Goal: Book appointment/travel/reservation

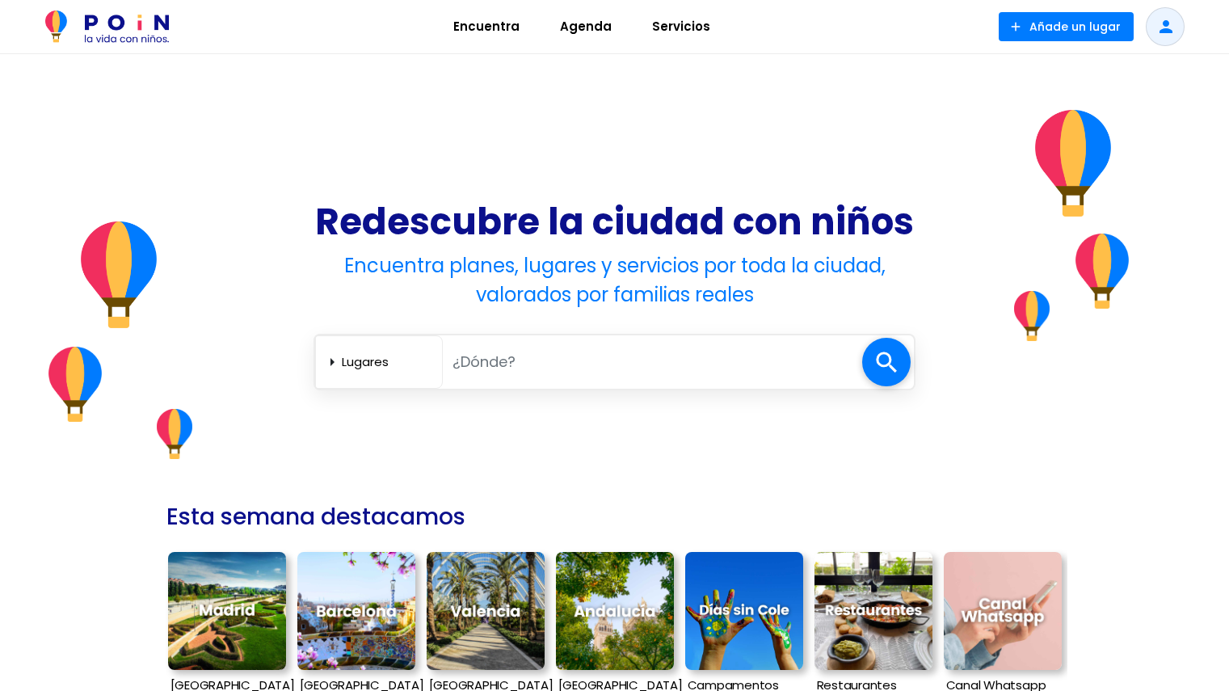
click at [485, 359] on input "text" at bounding box center [653, 361] width 420 height 33
type input "madrid"
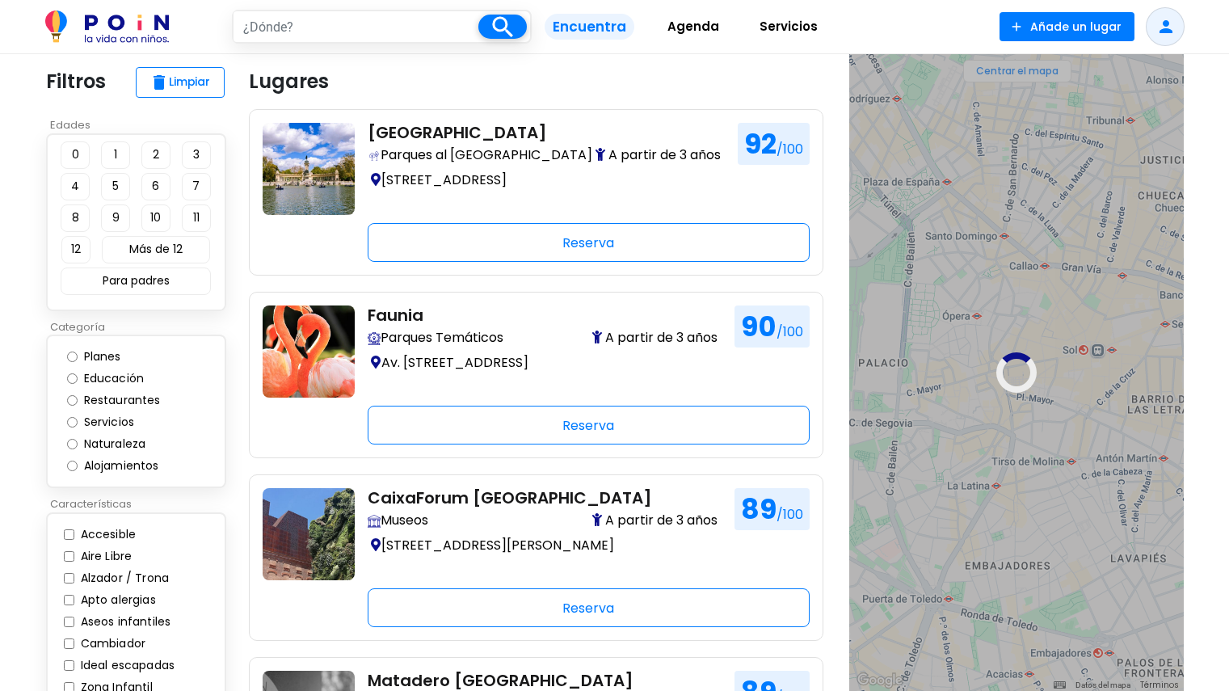
click at [81, 185] on button "4" at bounding box center [75, 186] width 29 height 27
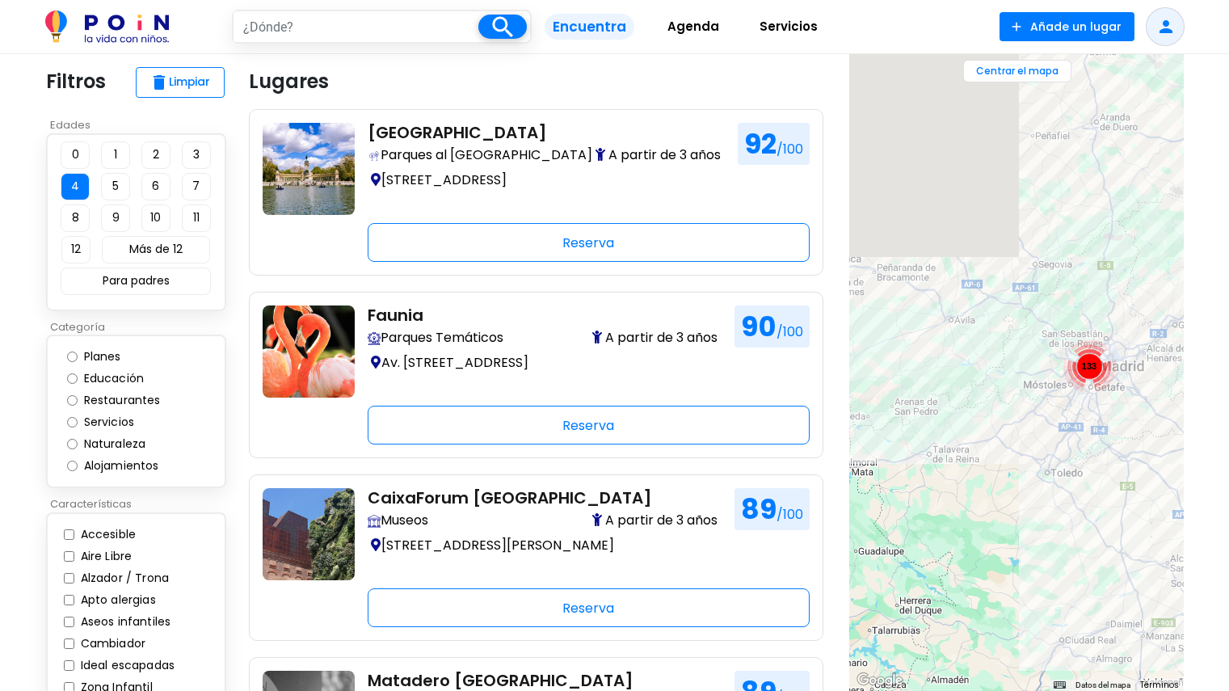
click at [108, 154] on button "1" at bounding box center [115, 154] width 29 height 27
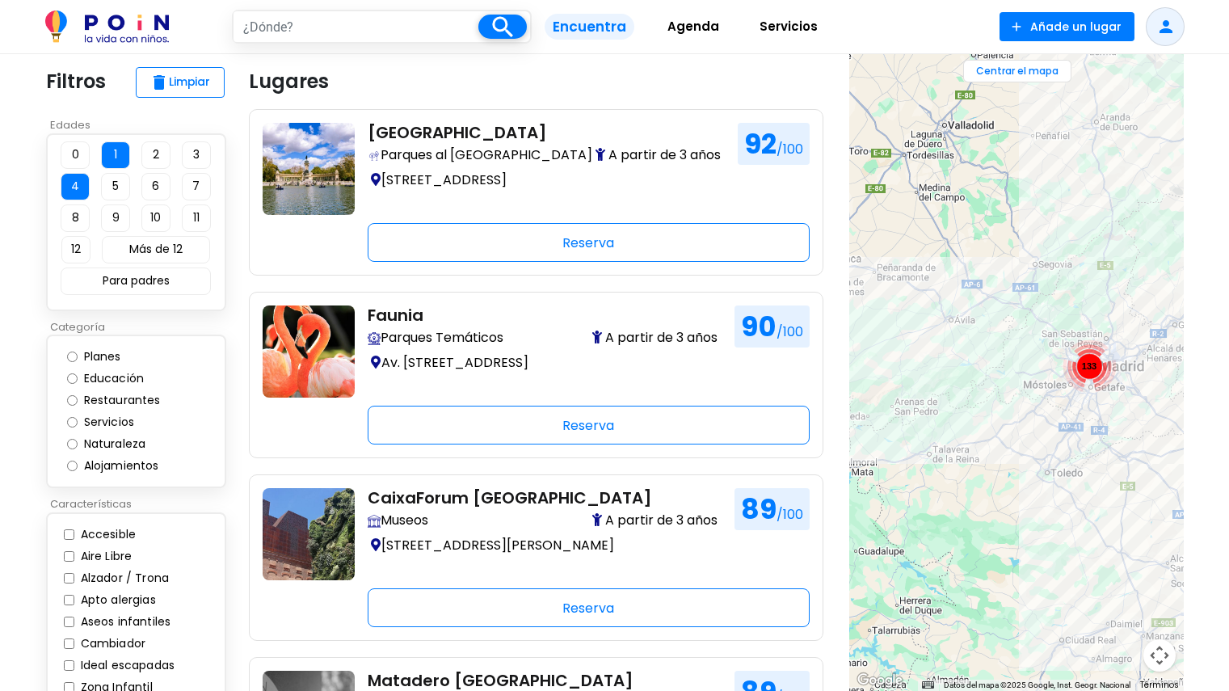
type input "[GEOGRAPHIC_DATA]"
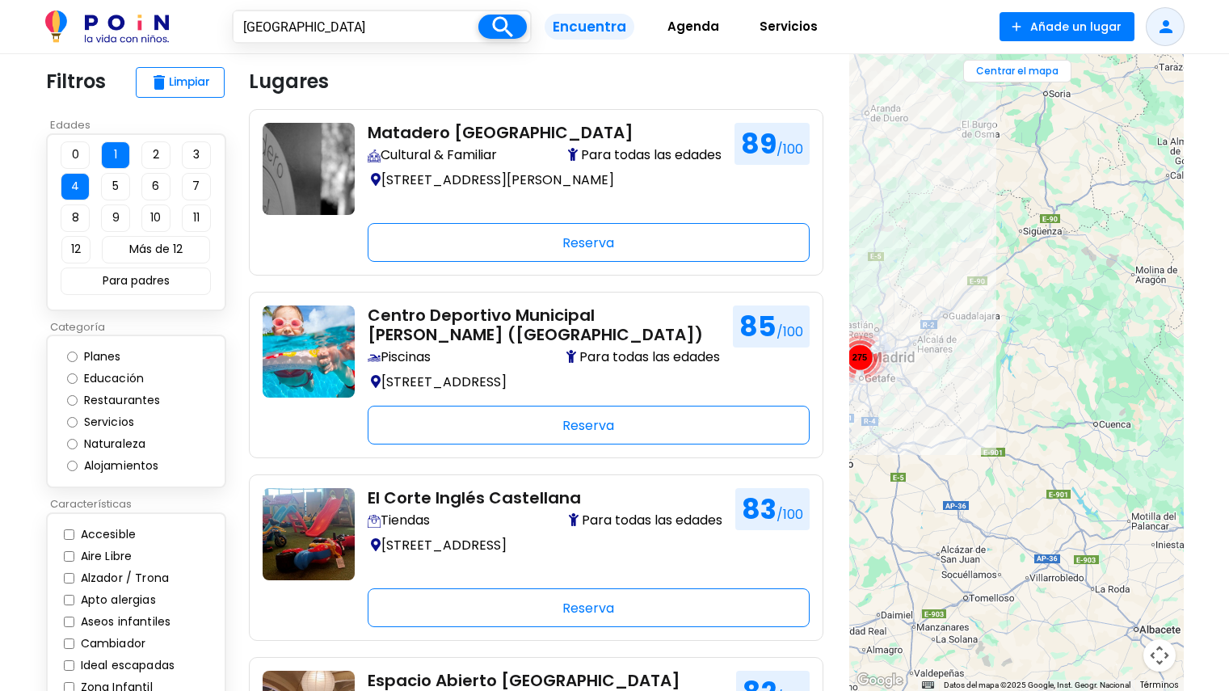
drag, startPoint x: 930, startPoint y: 364, endPoint x: 1118, endPoint y: 432, distance: 200.5
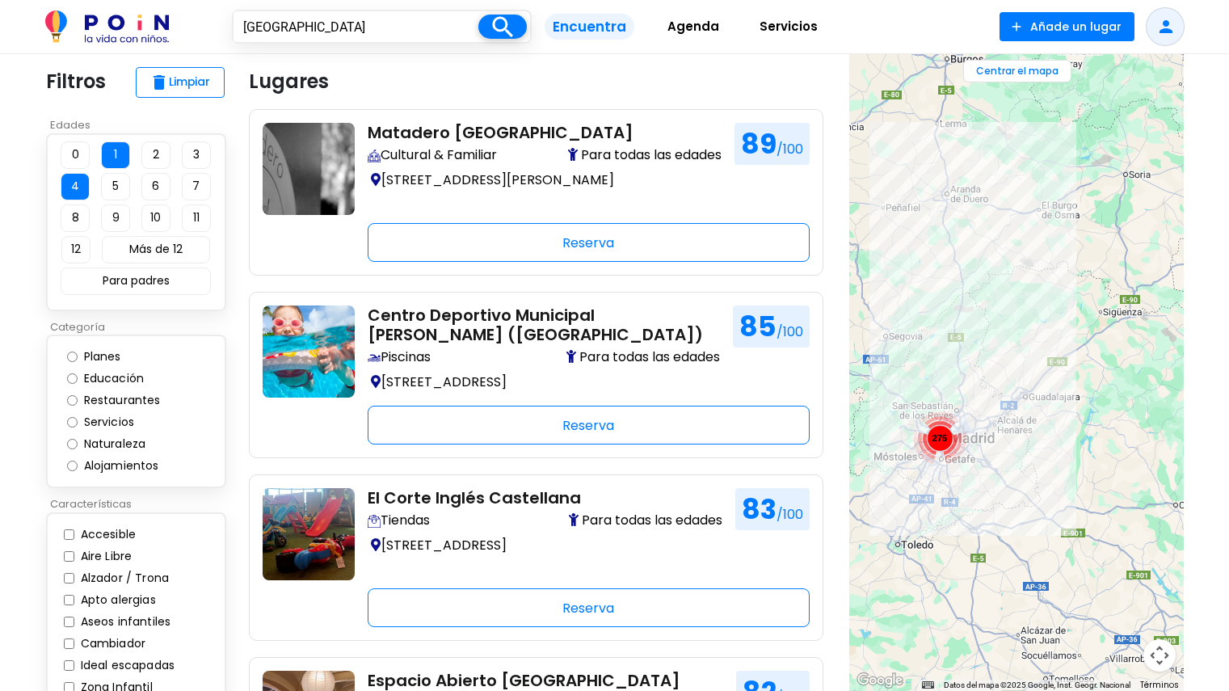
drag, startPoint x: 941, startPoint y: 423, endPoint x: 980, endPoint y: 452, distance: 49.1
click at [980, 452] on div "275" at bounding box center [1017, 372] width 335 height 637
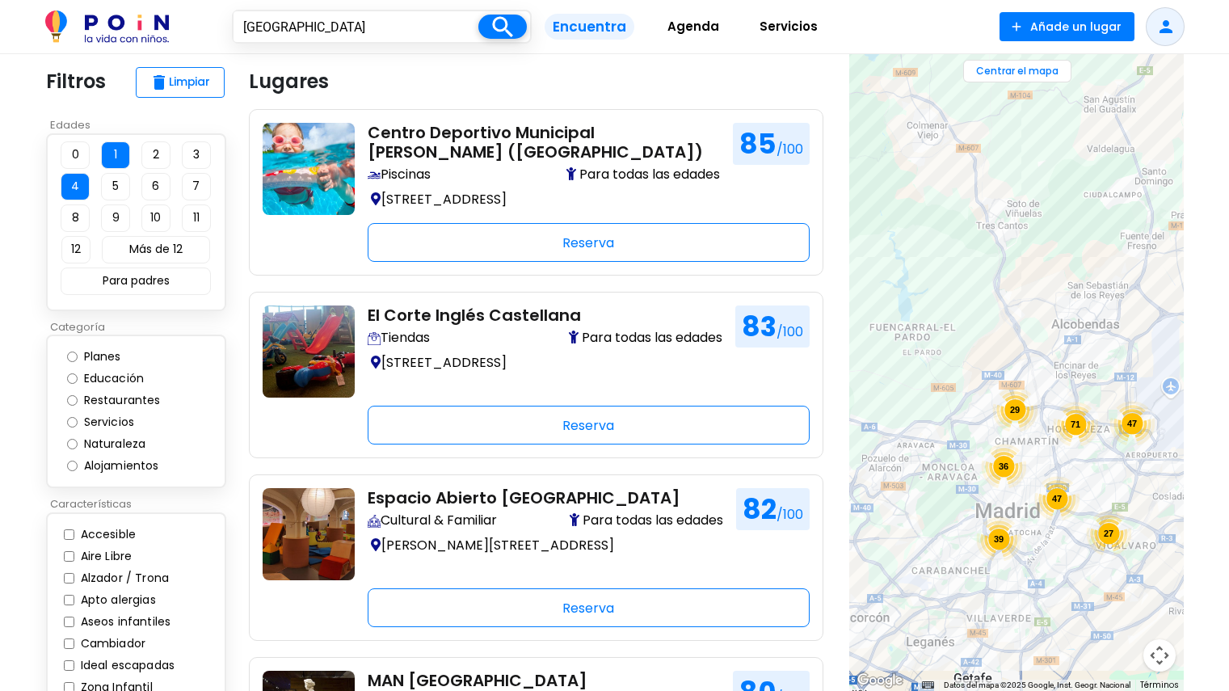
drag, startPoint x: 1043, startPoint y: 412, endPoint x: 1102, endPoint y: 342, distance: 91.8
click at [1102, 342] on div "47 36 39 29 71 47 27" at bounding box center [1017, 372] width 335 height 637
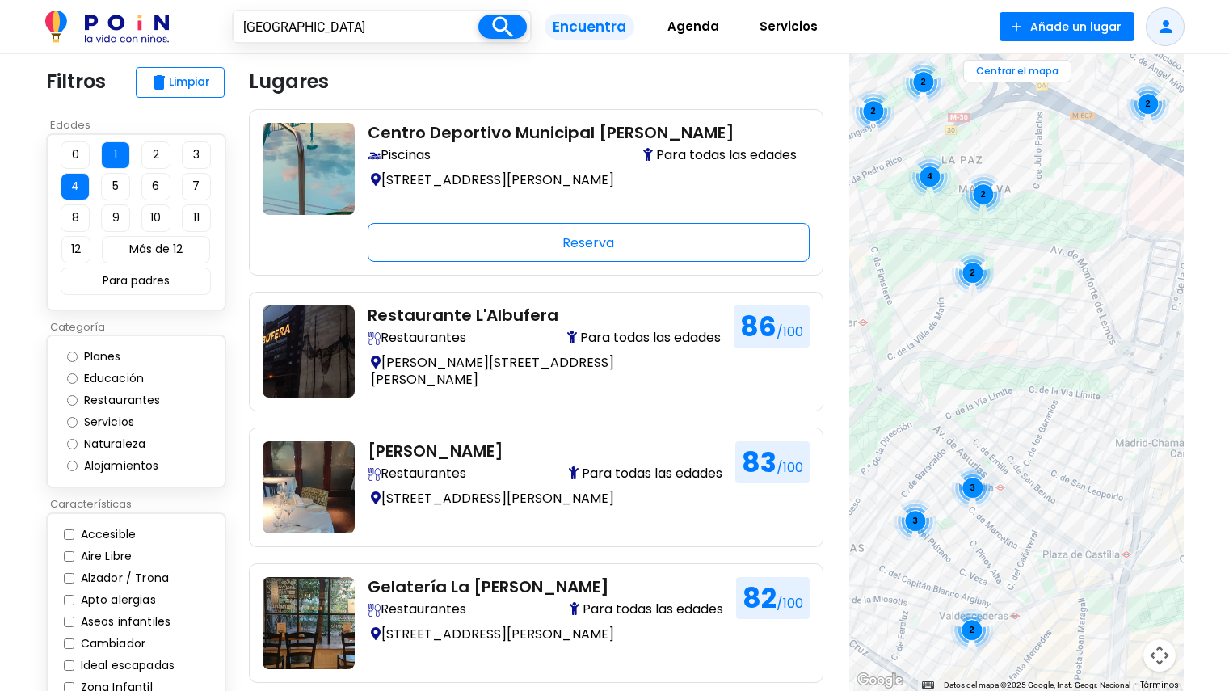
click at [78, 355] on div "Planes" at bounding box center [123, 357] width 112 height 22
click at [74, 356] on input "Planes" at bounding box center [72, 357] width 11 height 11
radio input "true"
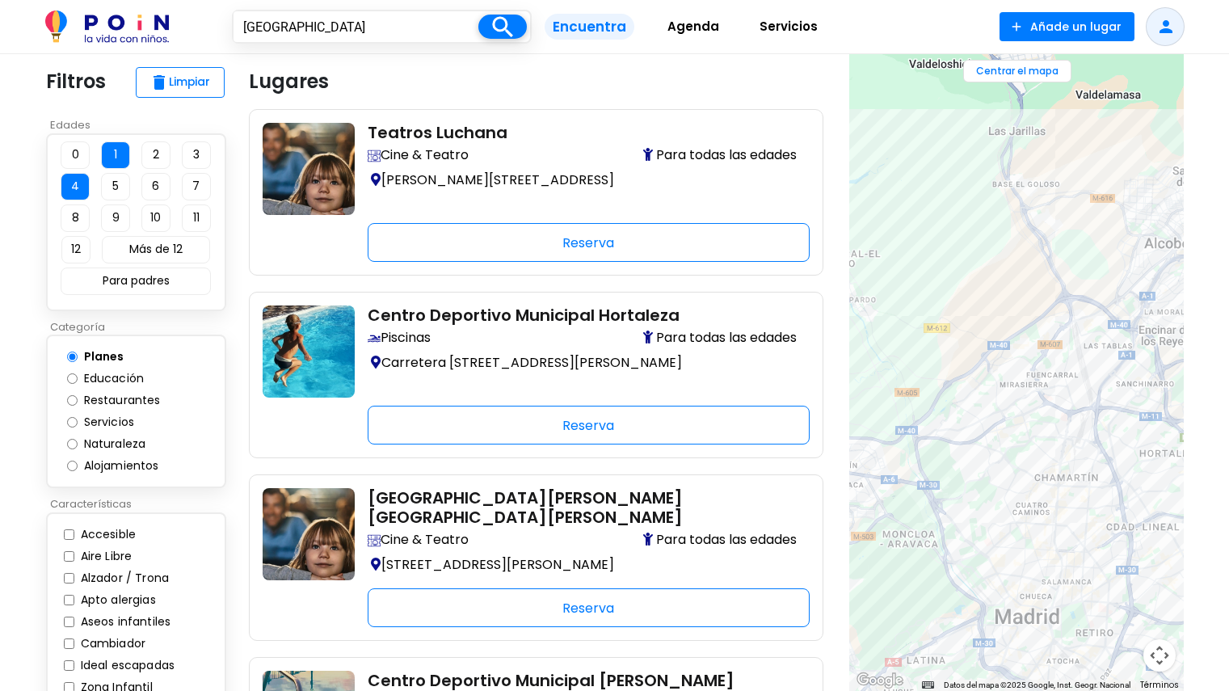
drag, startPoint x: 1075, startPoint y: 537, endPoint x: 1072, endPoint y: 490, distance: 47.0
click at [1072, 490] on div at bounding box center [1017, 372] width 335 height 637
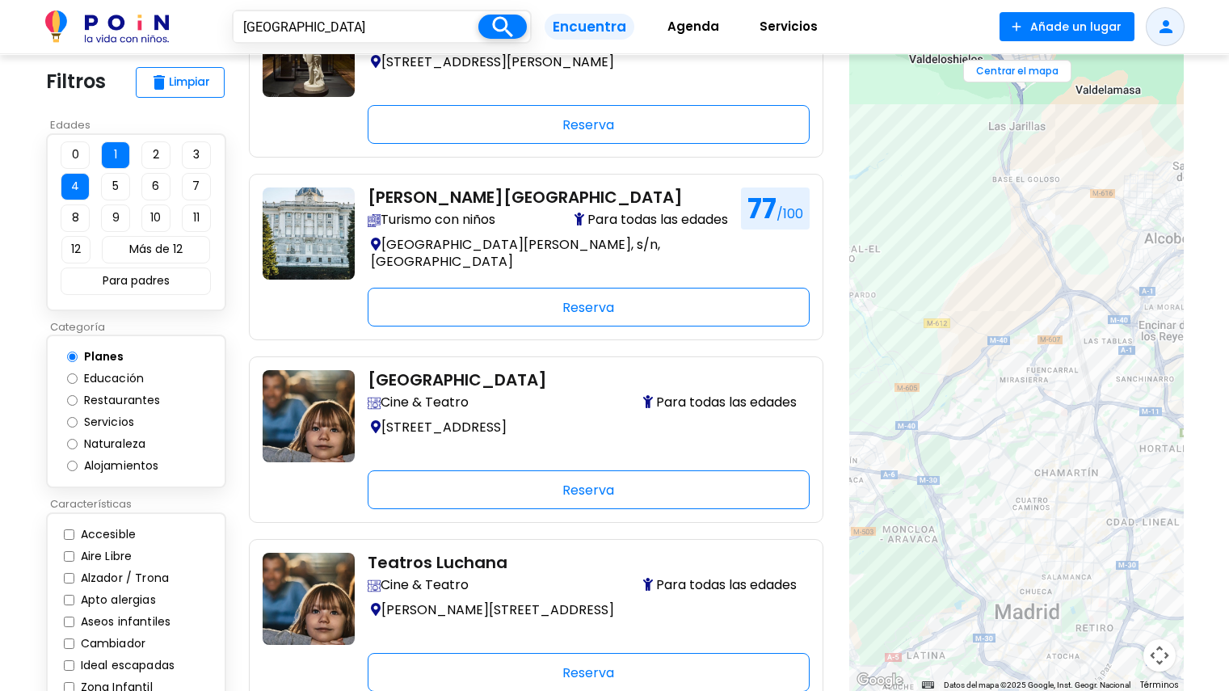
scroll to position [323, 0]
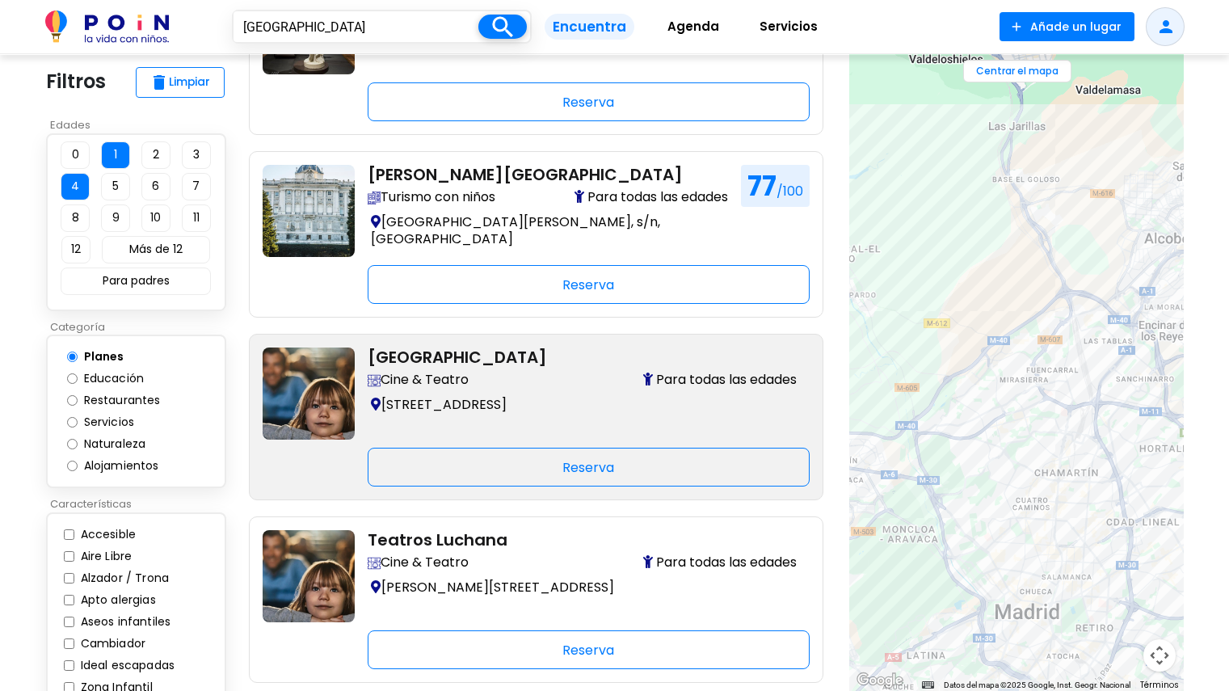
click at [579, 390] on div "Teatro Alfil Cine & Teatro Para todas las edades C. del Pez, 10, Madrid" at bounding box center [582, 394] width 455 height 92
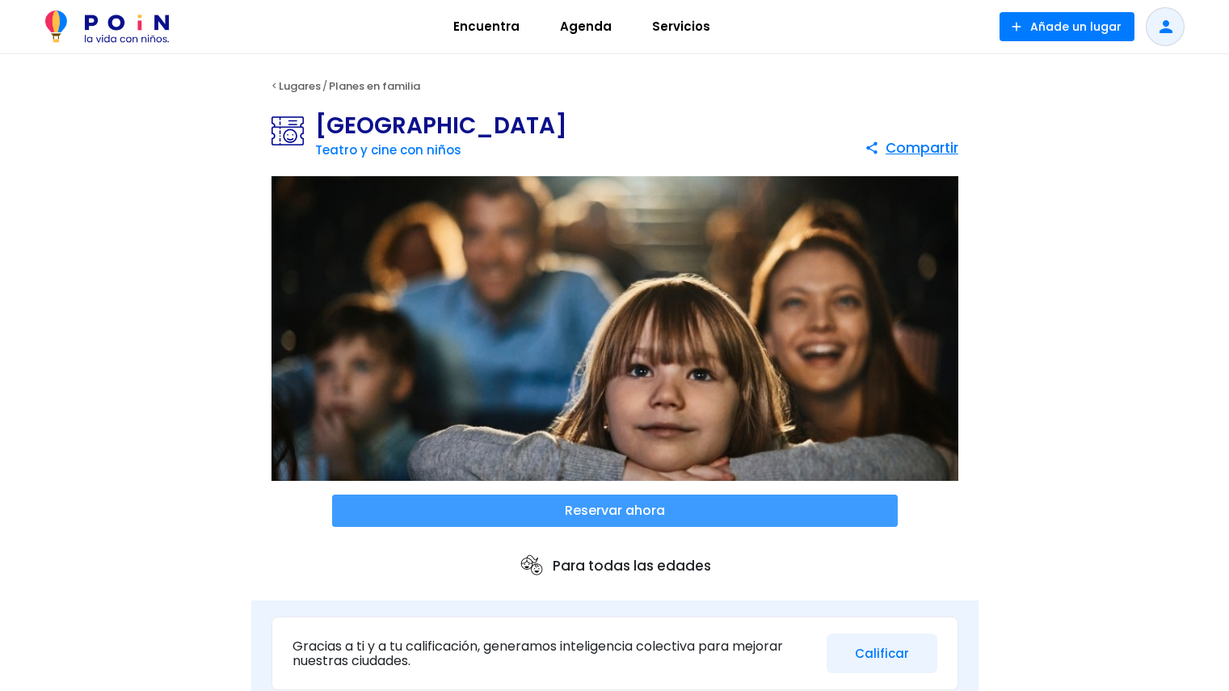
drag, startPoint x: 622, startPoint y: 506, endPoint x: 590, endPoint y: 510, distance: 31.8
click at [590, 510] on span at bounding box center [615, 511] width 566 height 32
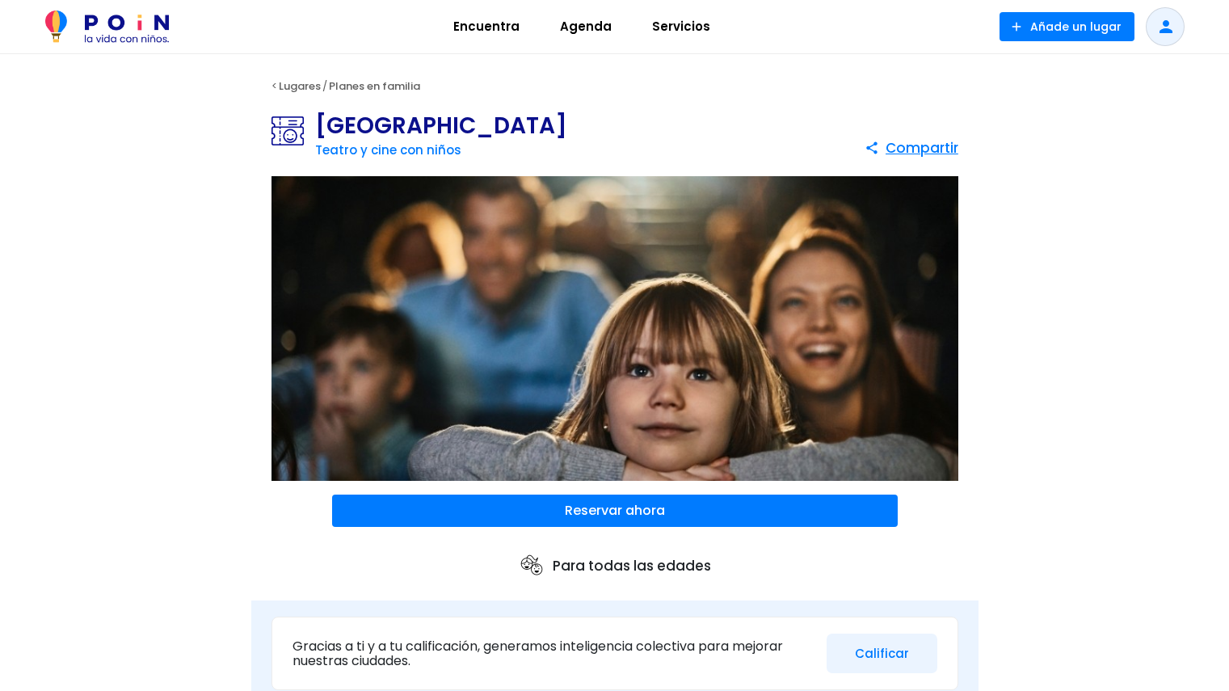
scroll to position [840, 0]
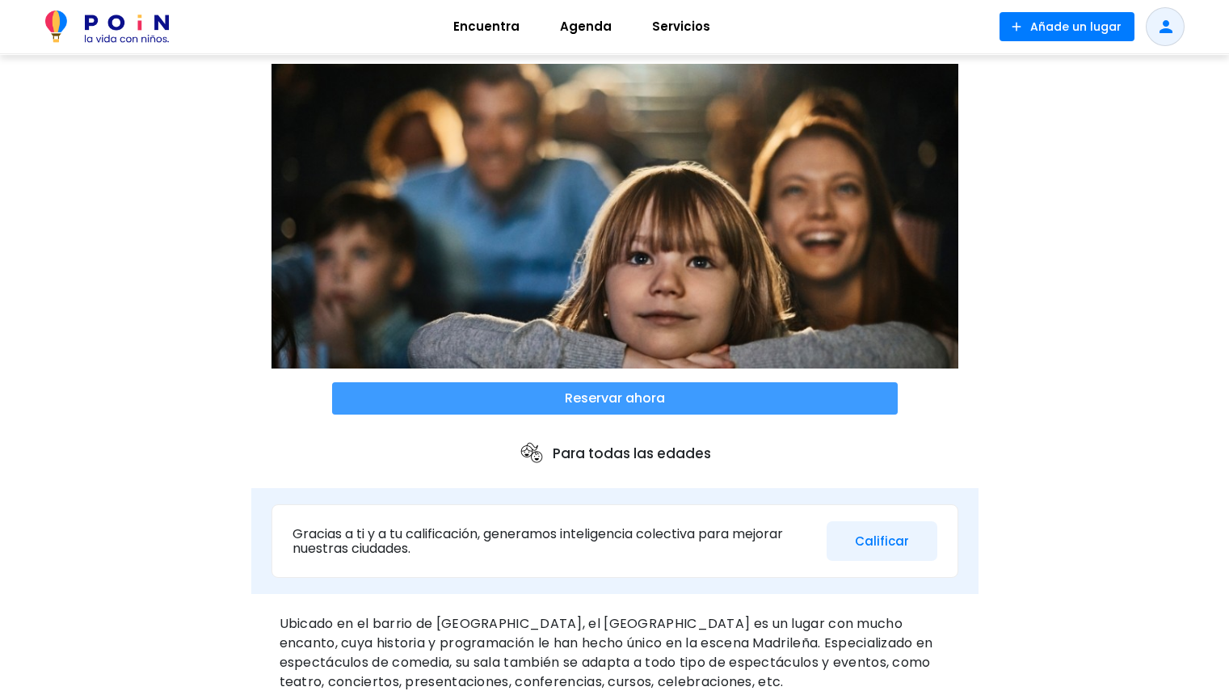
click at [669, 407] on span at bounding box center [615, 398] width 566 height 32
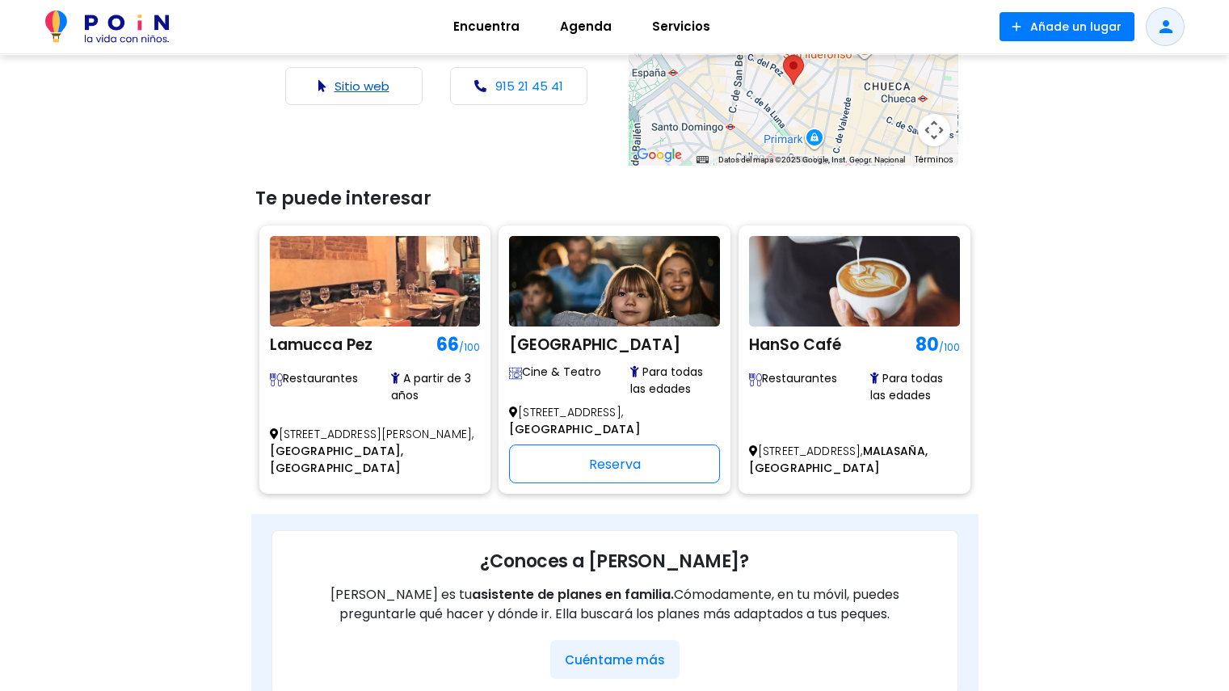
click at [364, 87] on link "Sitio web" at bounding box center [362, 86] width 55 height 17
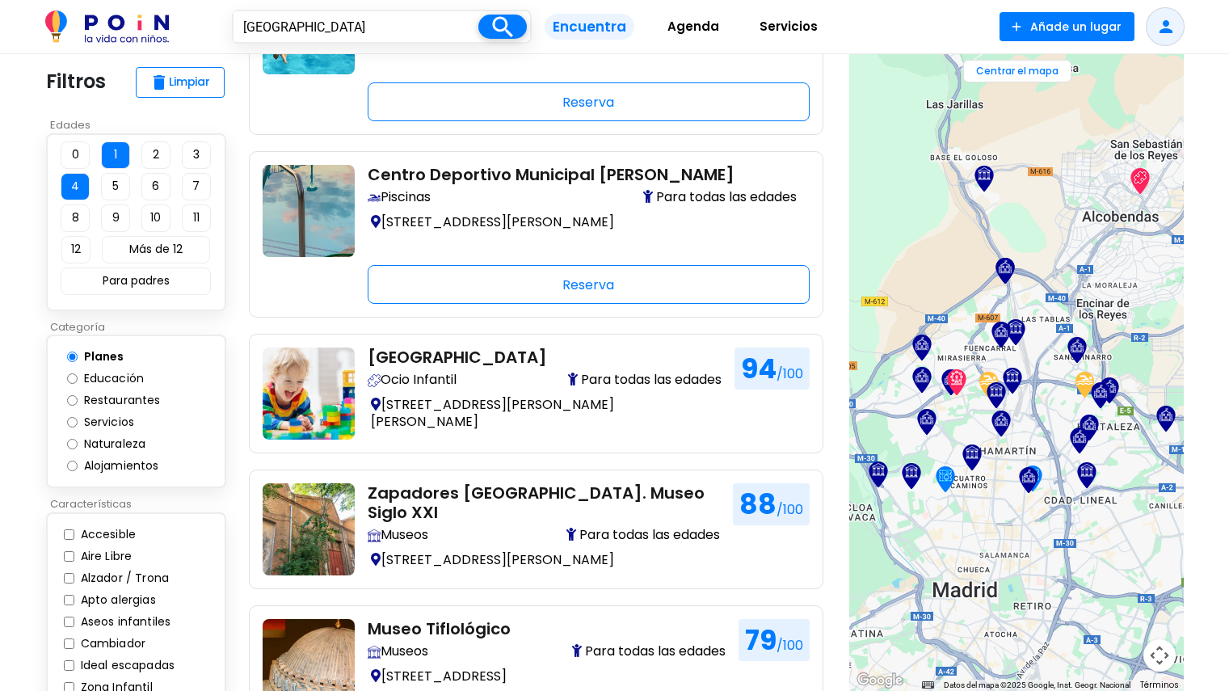
drag, startPoint x: 1026, startPoint y: 497, endPoint x: 1010, endPoint y: 302, distance: 195.5
click at [1010, 302] on div at bounding box center [1017, 372] width 335 height 637
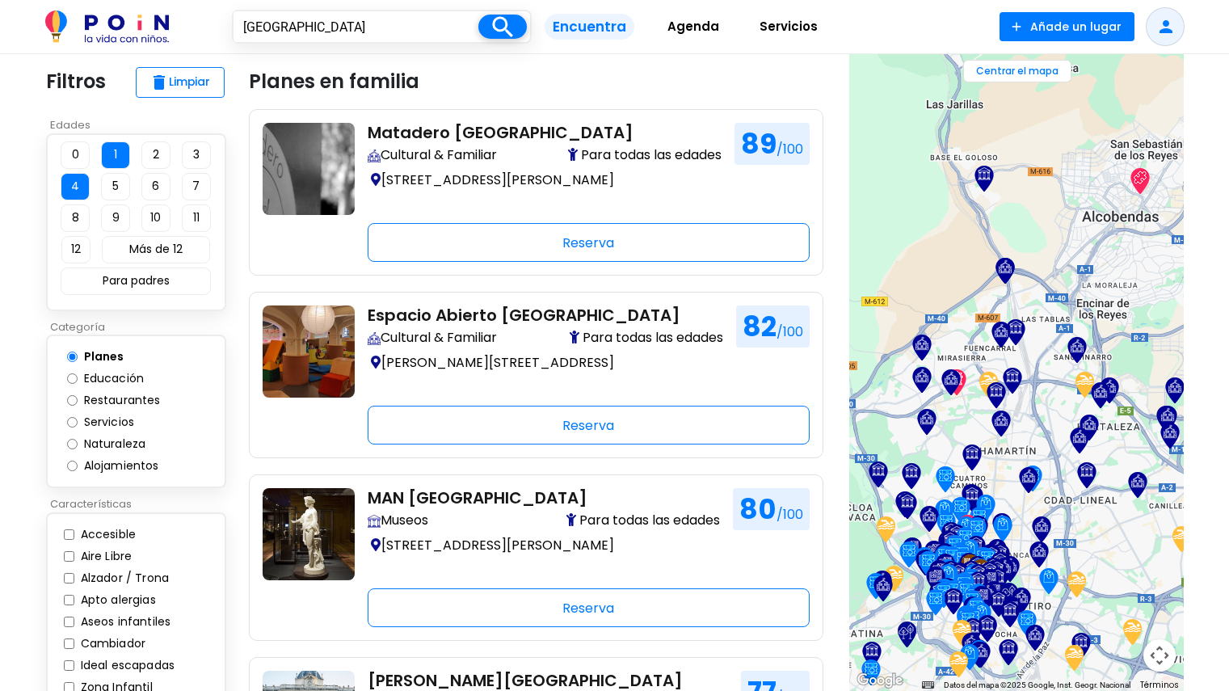
click at [701, 41] on link "Agenda" at bounding box center [693, 27] width 92 height 40
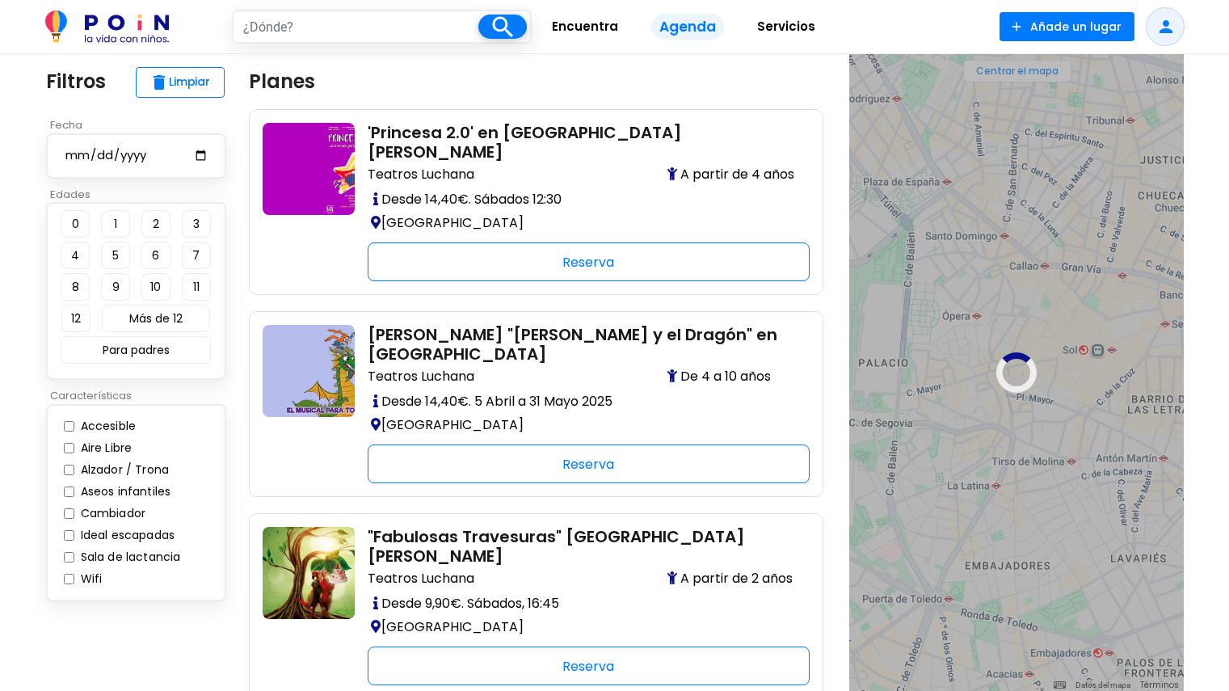
click at [196, 155] on input "date" at bounding box center [136, 155] width 145 height 20
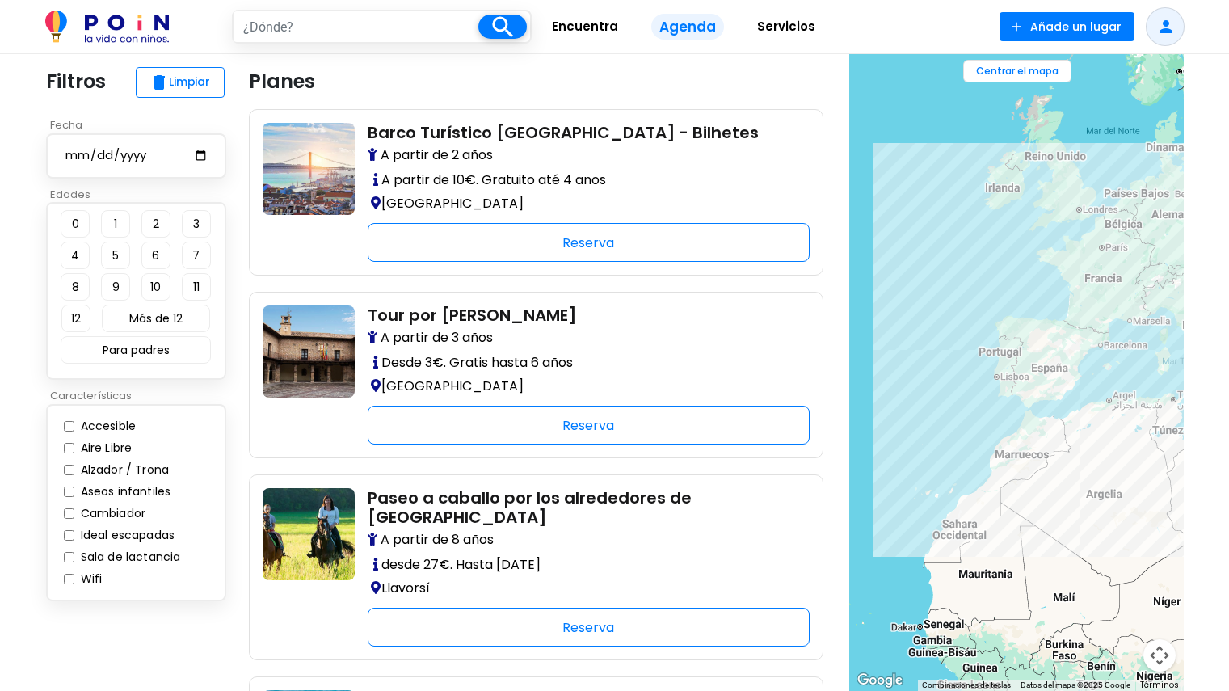
click at [77, 251] on button "4" at bounding box center [75, 255] width 29 height 27
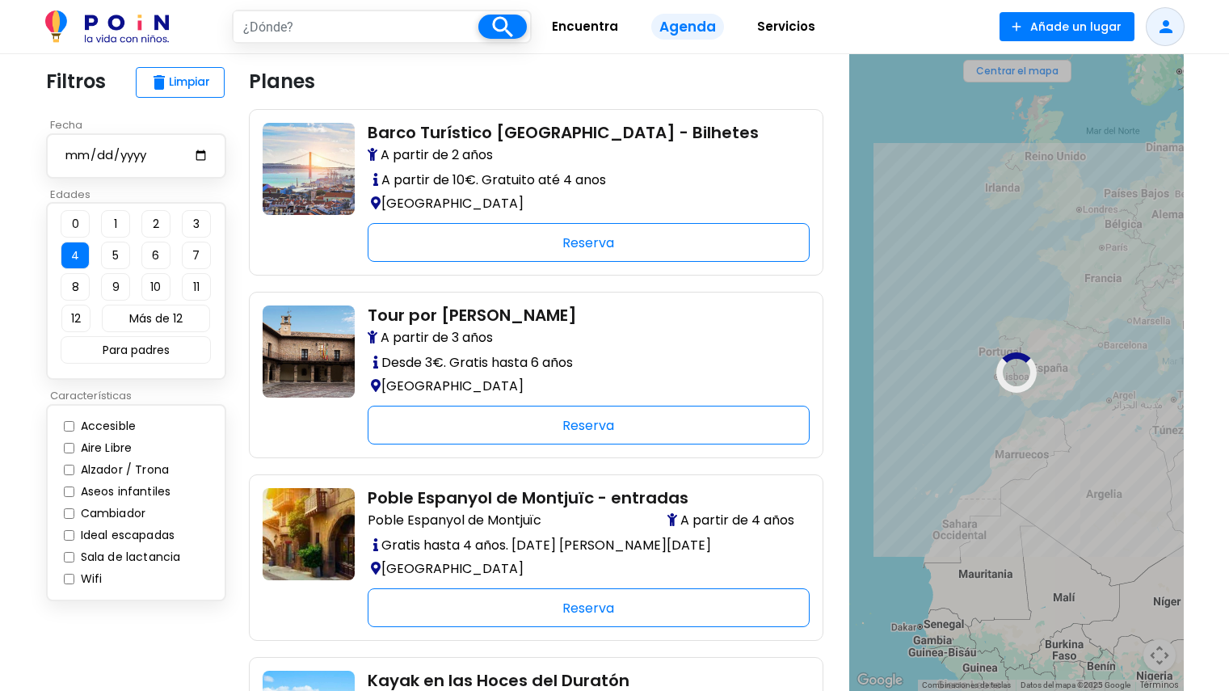
click at [113, 221] on button "1" at bounding box center [115, 223] width 29 height 27
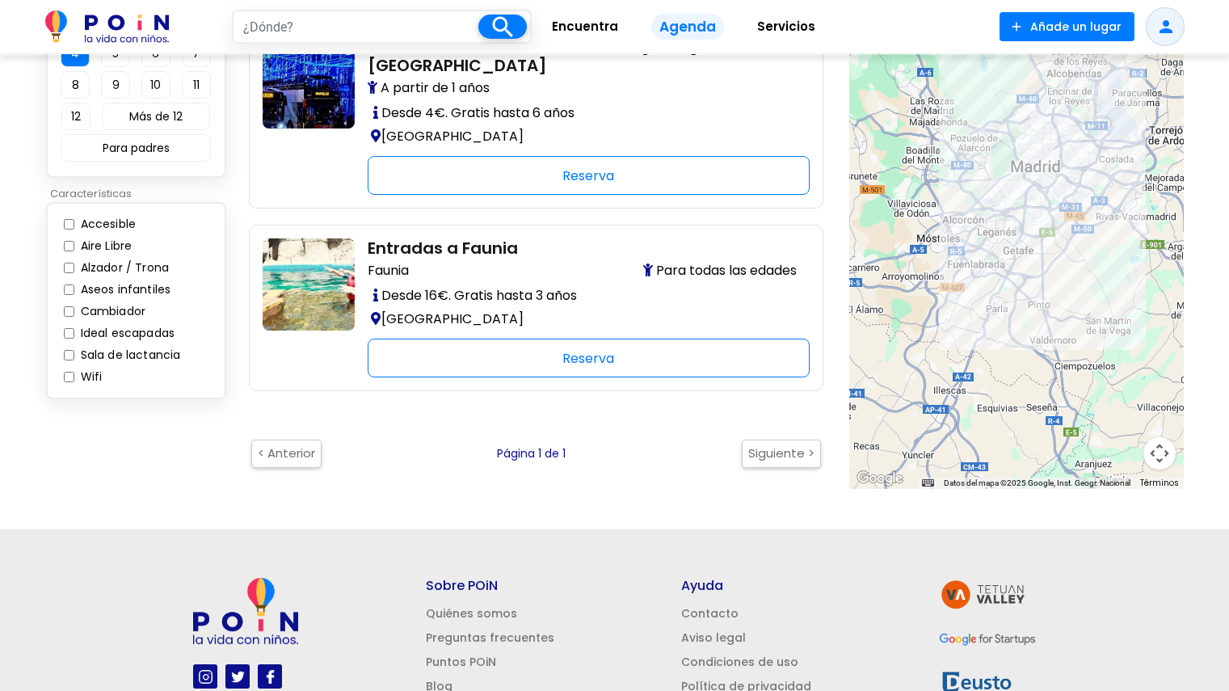
scroll to position [808, 0]
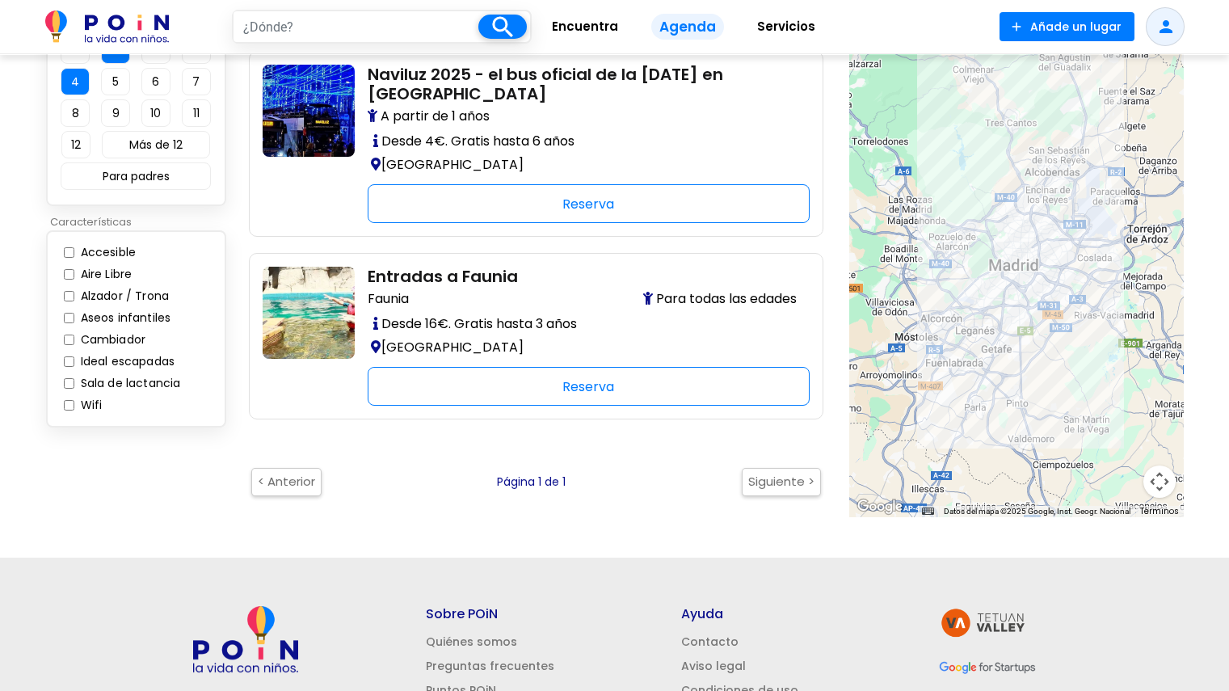
drag, startPoint x: 1028, startPoint y: 197, endPoint x: 1011, endPoint y: 255, distance: 59.8
click at [1011, 255] on div at bounding box center [1017, 198] width 335 height 637
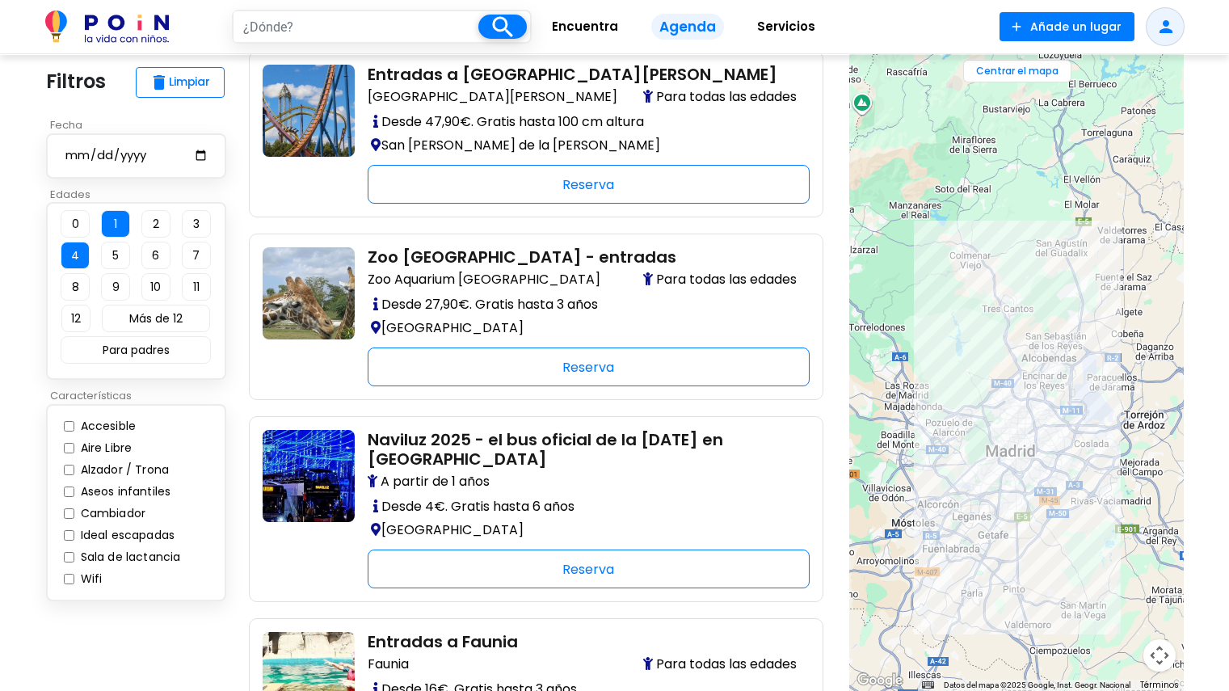
scroll to position [242, 0]
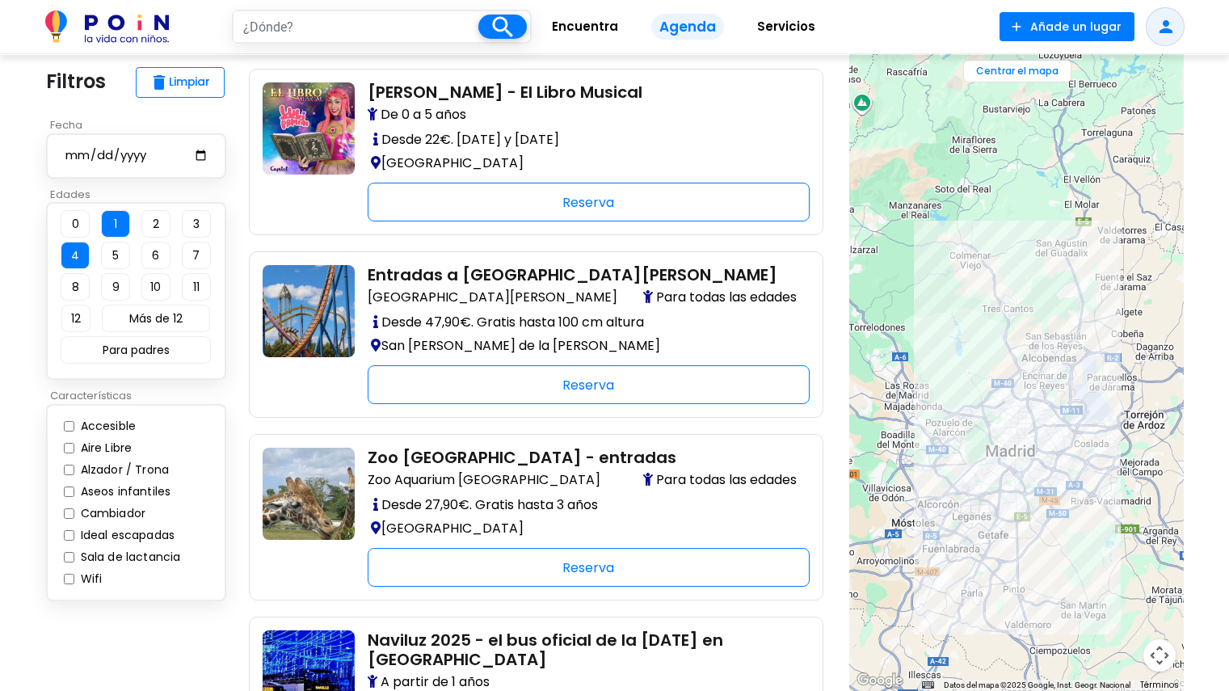
click at [215, 149] on div "2025-10-02" at bounding box center [136, 155] width 180 height 45
click at [205, 154] on input "2025-10-02" at bounding box center [136, 155] width 145 height 20
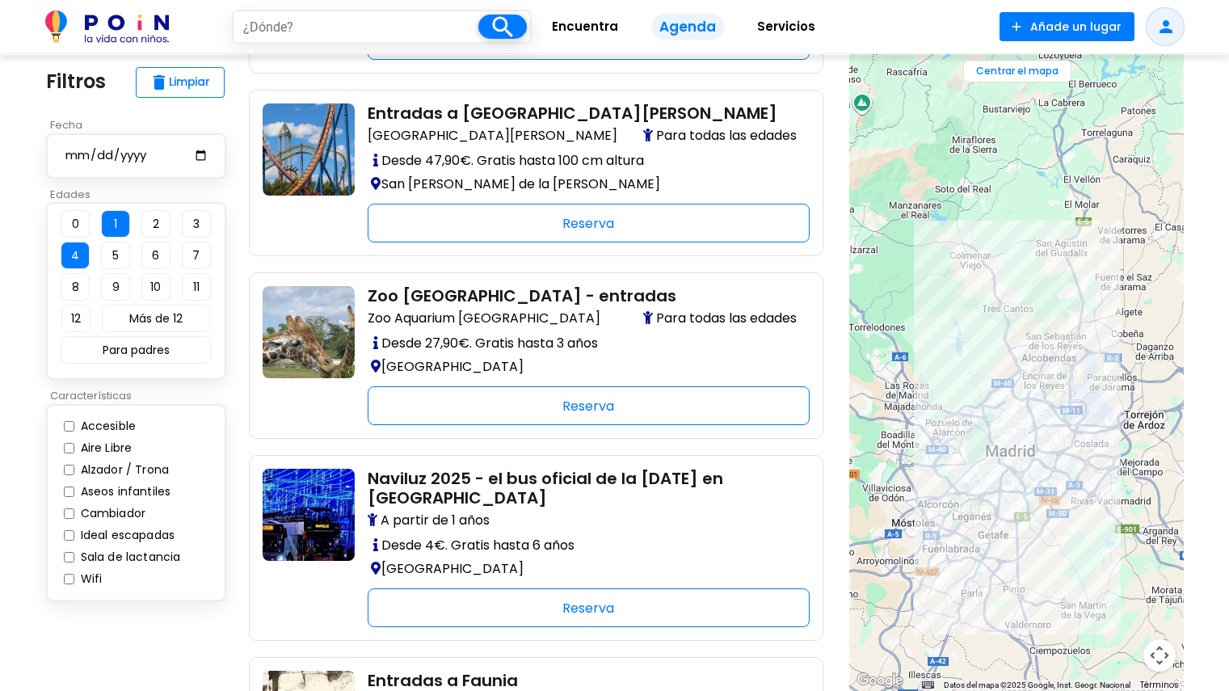
scroll to position [323, 0]
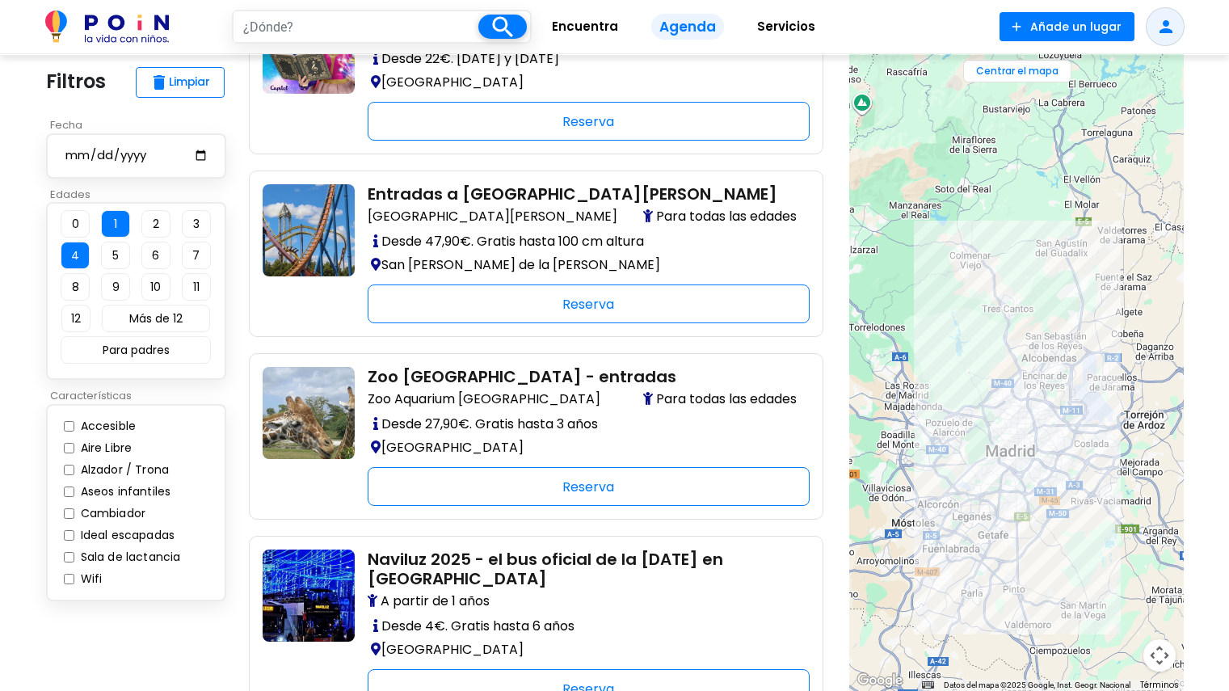
click at [151, 149] on input "2025-10-03" at bounding box center [136, 155] width 145 height 20
click at [189, 156] on input "2025-10-03" at bounding box center [136, 155] width 145 height 20
click at [201, 149] on input "2025-10-03" at bounding box center [136, 155] width 145 height 20
type input "2025-10-04"
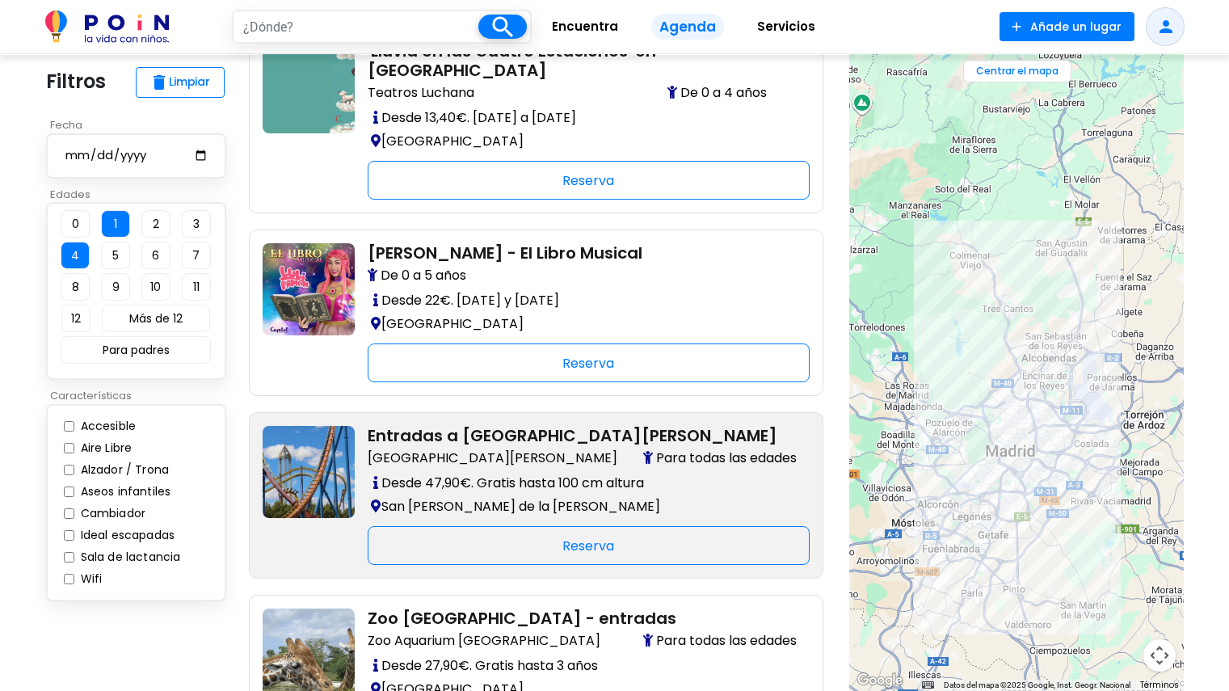
scroll to position [81, 0]
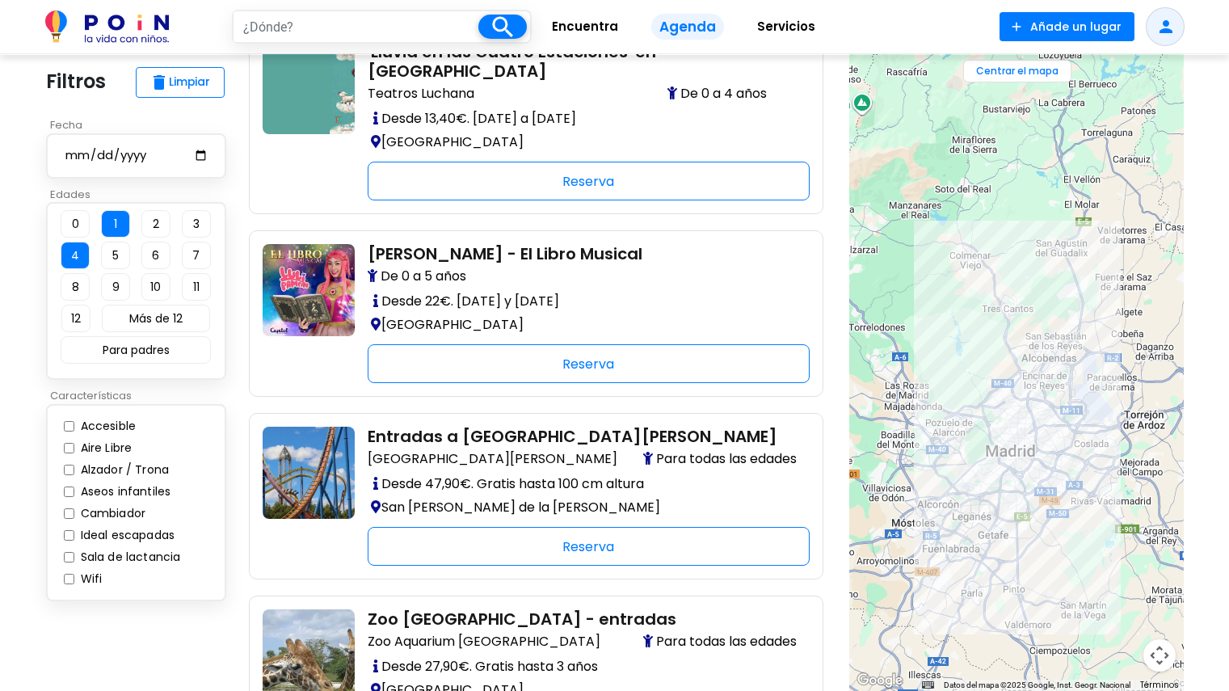
click at [584, 32] on span "Encuentra" at bounding box center [585, 27] width 81 height 26
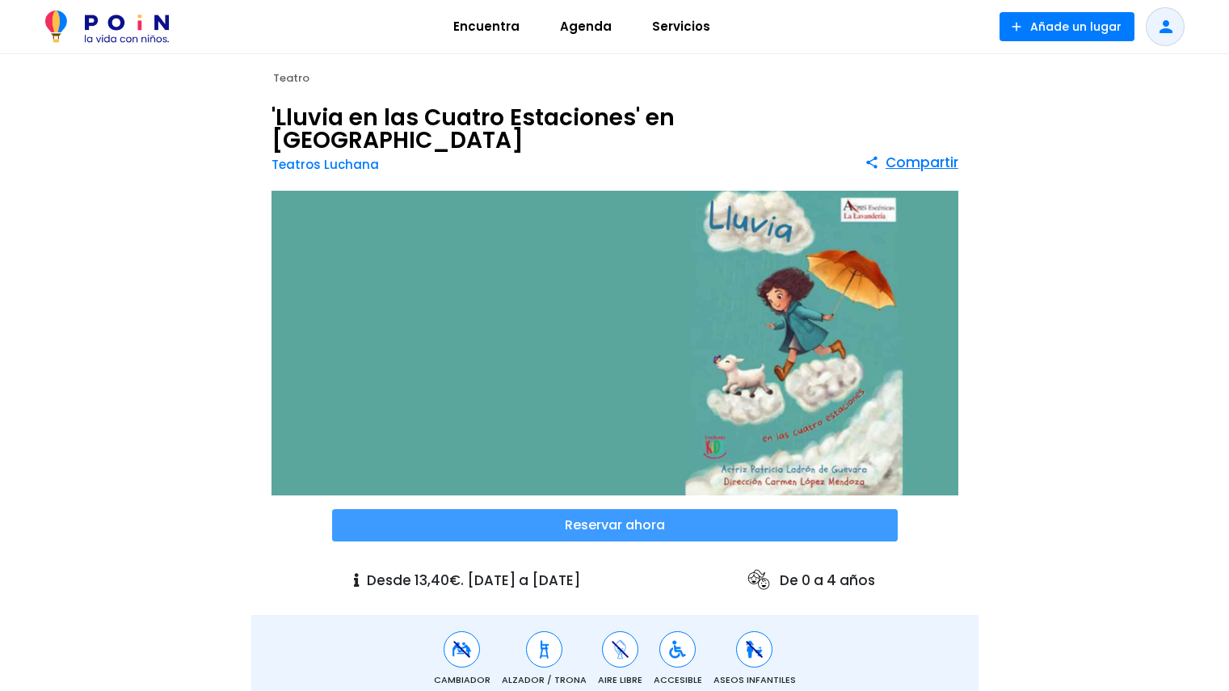
click at [609, 509] on span at bounding box center [615, 525] width 566 height 32
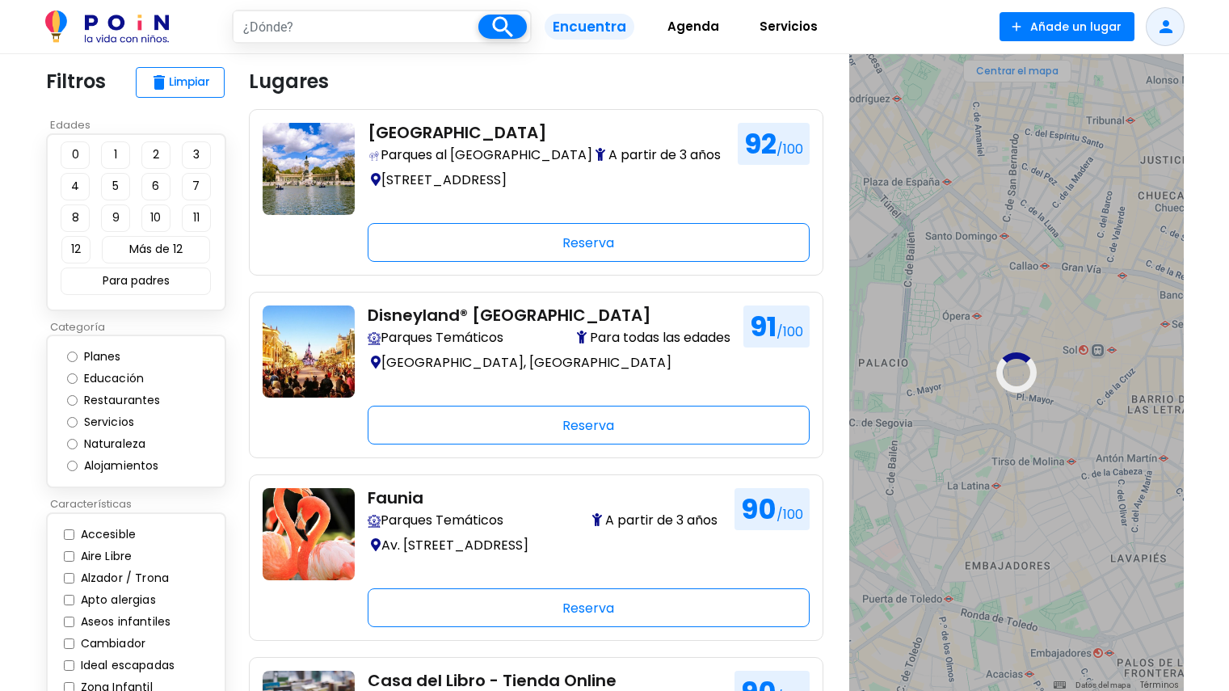
click at [76, 360] on input "Planes" at bounding box center [72, 357] width 11 height 11
radio input "true"
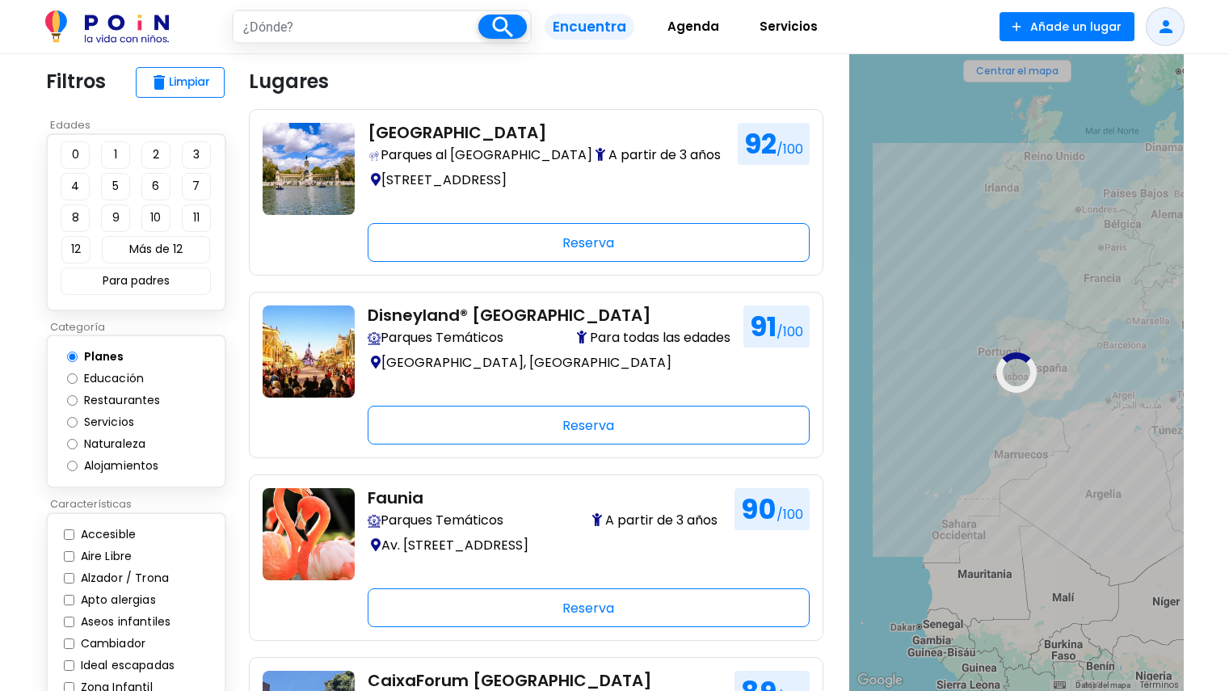
drag, startPoint x: 75, startPoint y: 188, endPoint x: 91, endPoint y: 162, distance: 30.1
click at [75, 189] on button "4" at bounding box center [75, 186] width 29 height 27
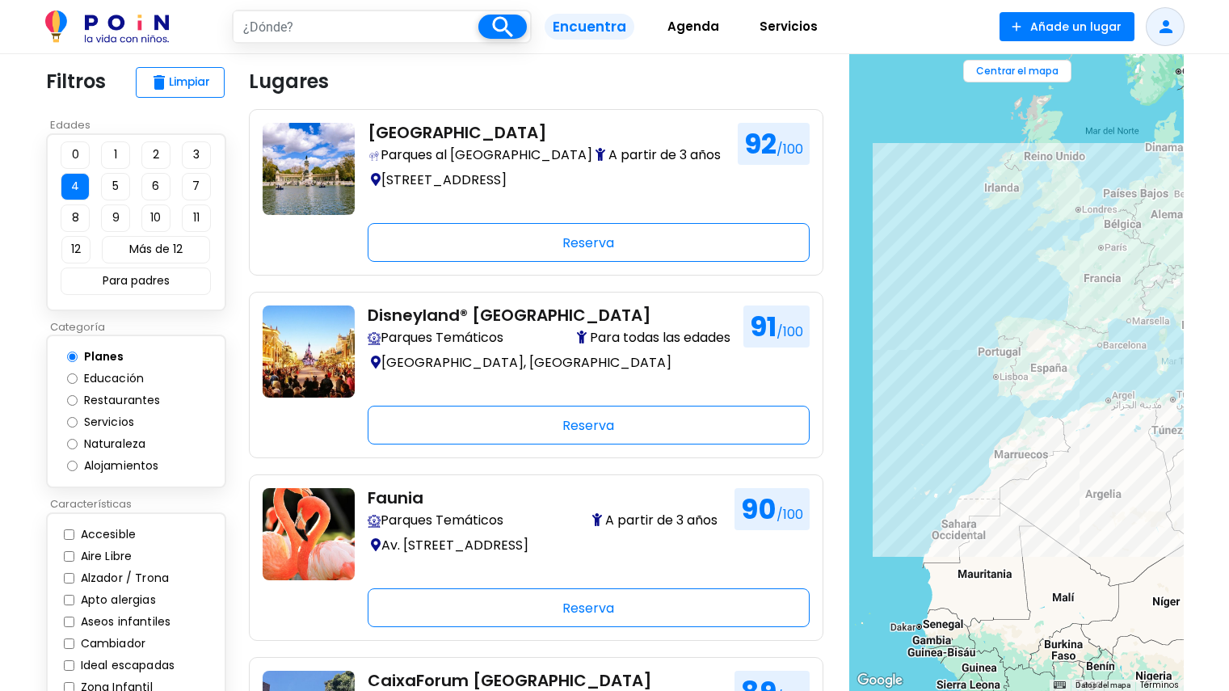
click at [111, 150] on button "1" at bounding box center [115, 154] width 29 height 27
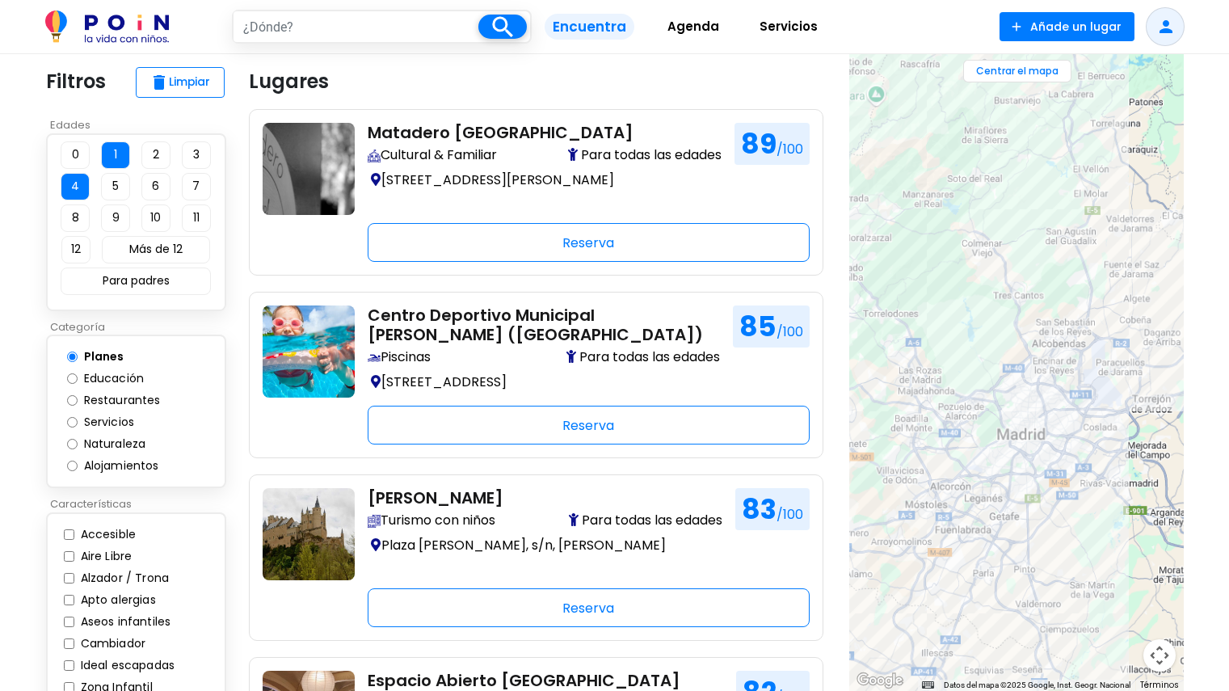
drag, startPoint x: 1045, startPoint y: 490, endPoint x: 1174, endPoint y: 549, distance: 142.2
click at [1174, 549] on div at bounding box center [1017, 372] width 335 height 637
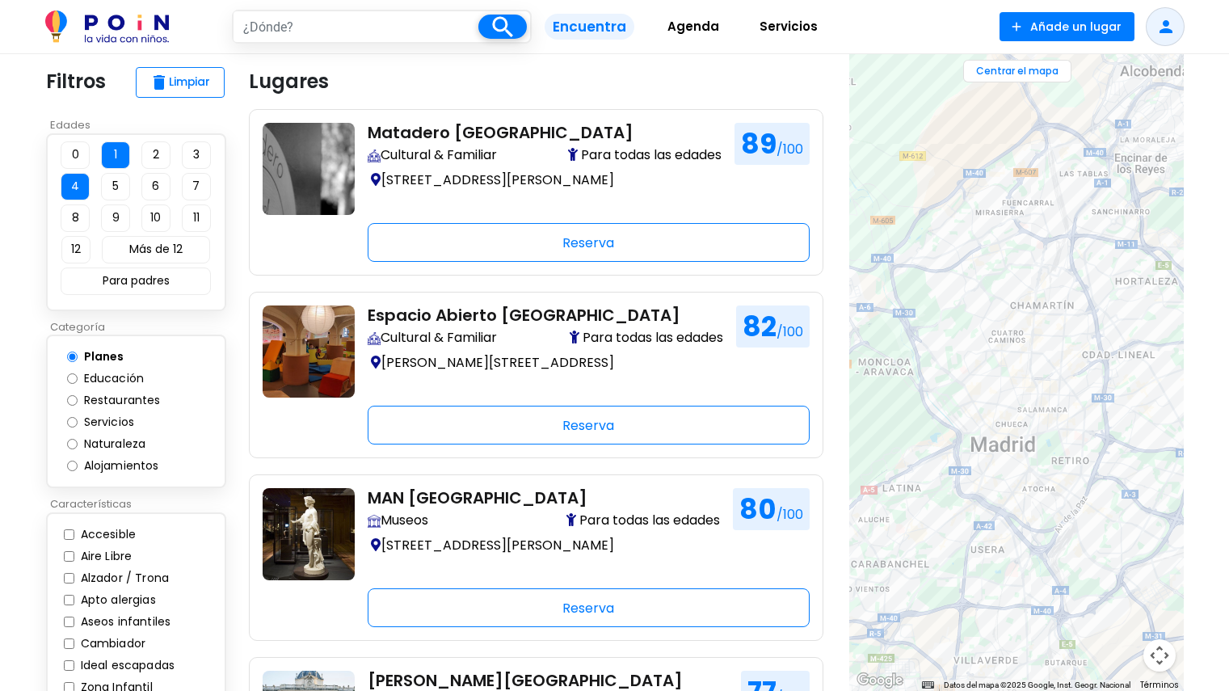
drag, startPoint x: 1124, startPoint y: 383, endPoint x: 1141, endPoint y: 399, distance: 23.5
click at [1141, 399] on div at bounding box center [1017, 372] width 335 height 637
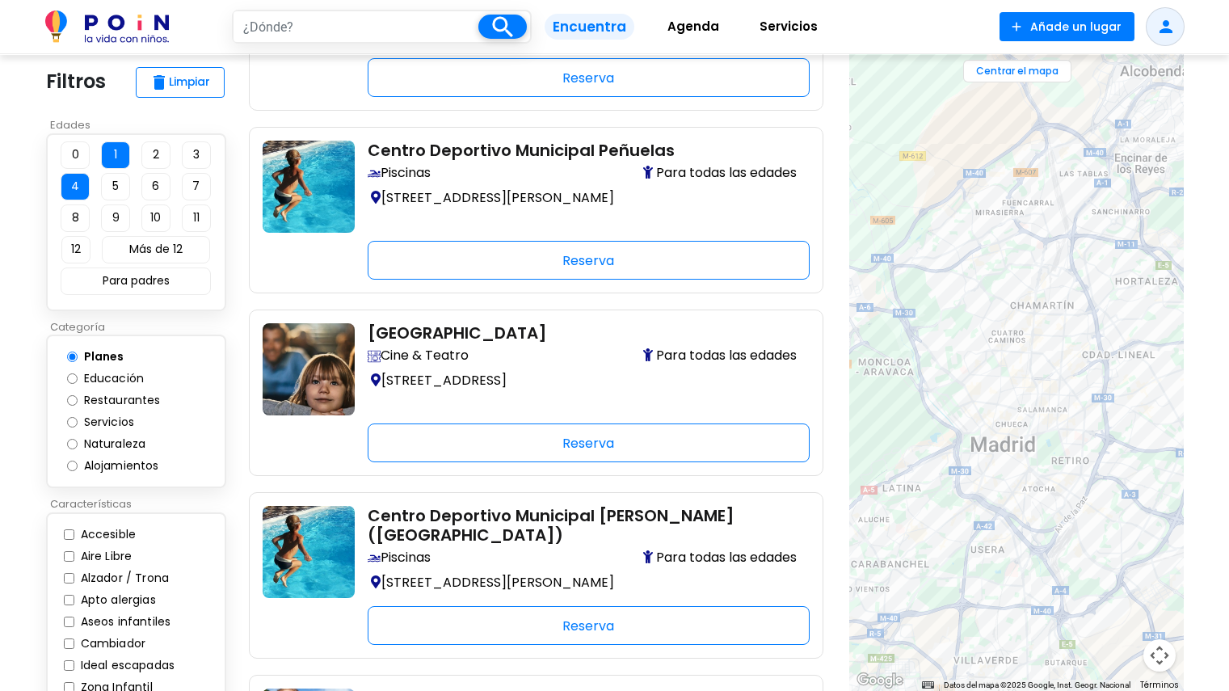
scroll to position [727, 0]
